Goal: Find specific page/section: Find specific page/section

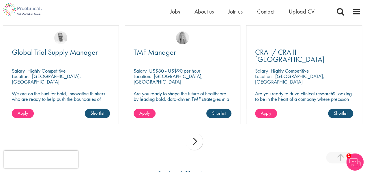
scroll to position [721, 0]
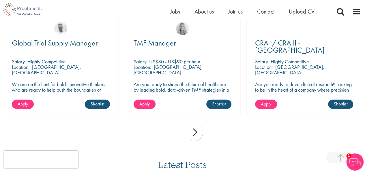
click at [197, 125] on div "next" at bounding box center [194, 132] width 17 height 17
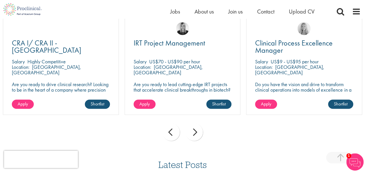
click at [197, 125] on div "next" at bounding box center [194, 132] width 17 height 17
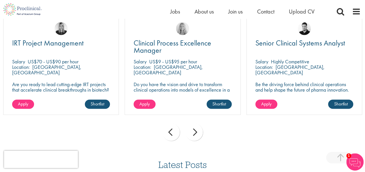
click at [197, 125] on div "next" at bounding box center [194, 132] width 17 height 17
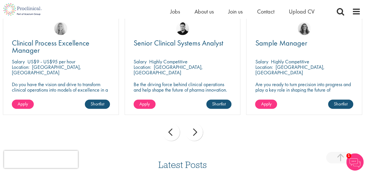
click at [197, 125] on div "next" at bounding box center [194, 132] width 17 height 17
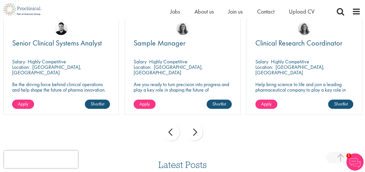
click at [197, 125] on div "next" at bounding box center [194, 132] width 17 height 17
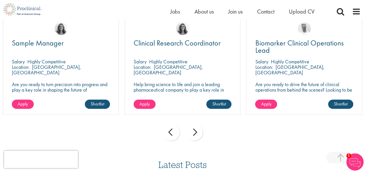
click at [198, 126] on div "next" at bounding box center [194, 132] width 17 height 17
click at [198, 126] on div "prev next" at bounding box center [182, 133] width 365 height 25
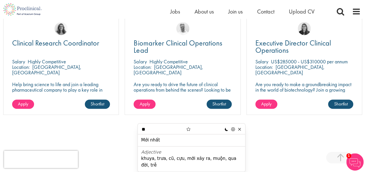
click at [197, 127] on div "Lo-Fi Pastel Fantasy Autumn Retro Synthwave [DATE] Dracula Coffee Dim Sunset Cy…" at bounding box center [191, 129] width 107 height 10
